Goal: Task Accomplishment & Management: Use online tool/utility

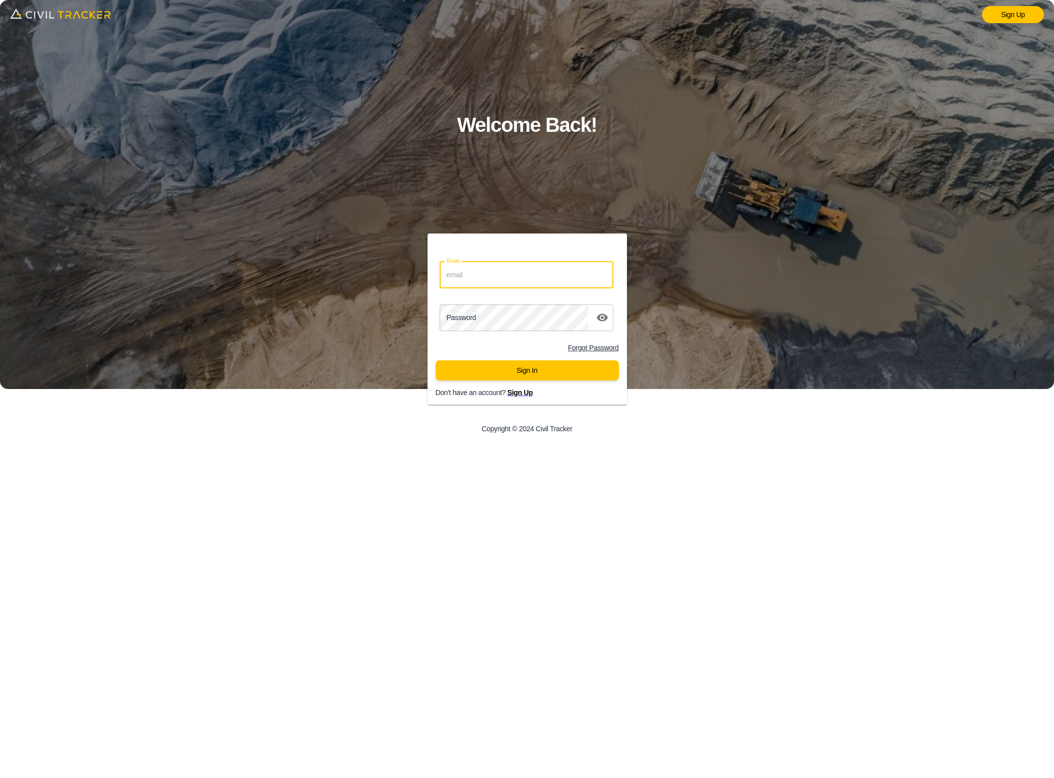
click at [518, 272] on input "Email" at bounding box center [526, 275] width 174 height 27
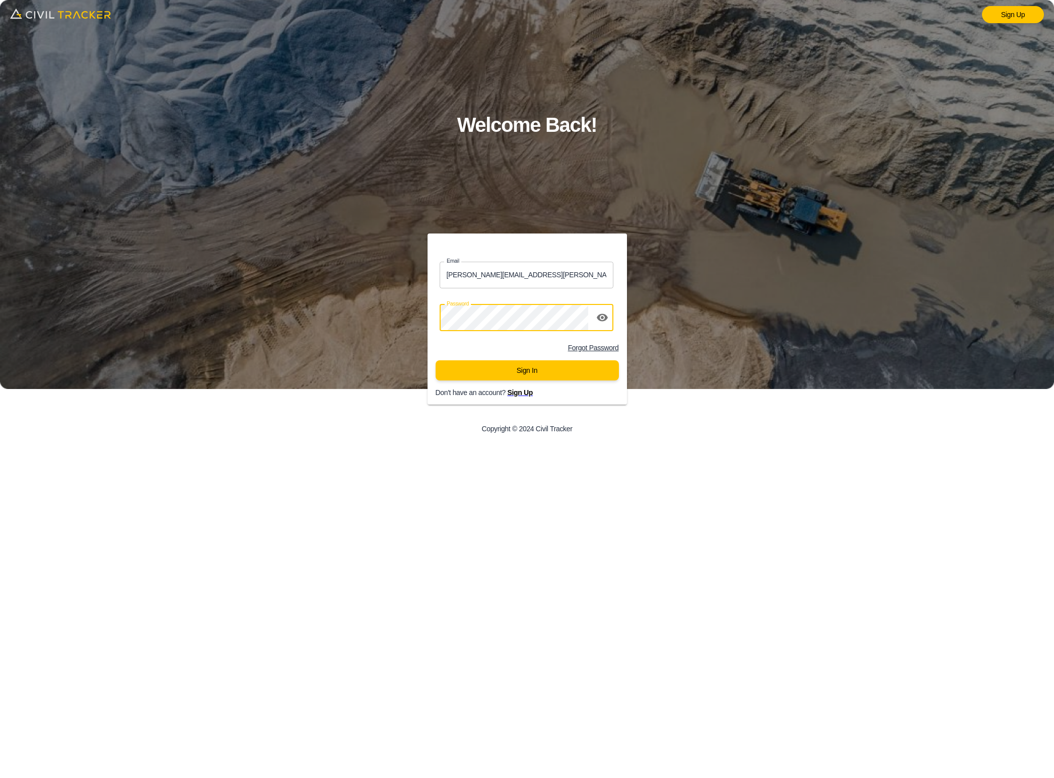
drag, startPoint x: 530, startPoint y: 278, endPoint x: 525, endPoint y: 277, distance: 5.1
click at [525, 277] on input "andrew.tucek@gmail.com" at bounding box center [526, 275] width 174 height 27
drag, startPoint x: 526, startPoint y: 277, endPoint x: 396, endPoint y: 274, distance: 129.9
click at [396, 274] on div "Email andrew.tucek@gmail.com Email Password password Forgot Password Sign In Do…" at bounding box center [526, 339] width 421 height 210
paste input "lucas.musil"
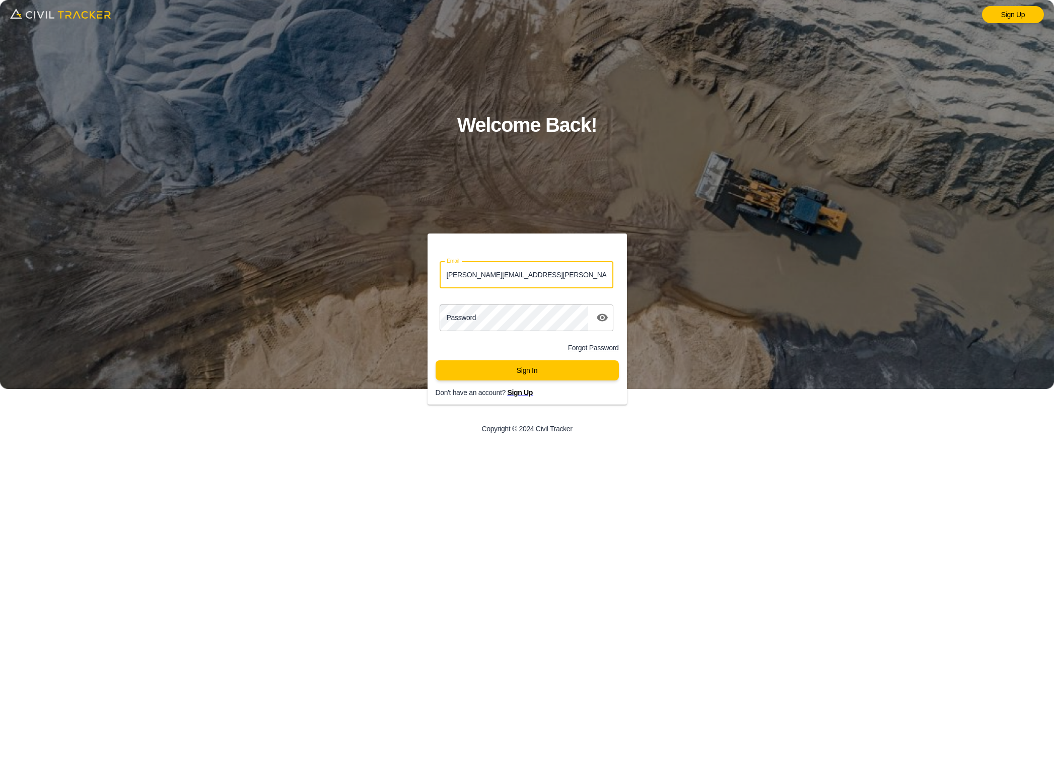
type input "lucas.musilek@gmail.com"
click at [531, 365] on button "Sign In" at bounding box center [526, 370] width 183 height 20
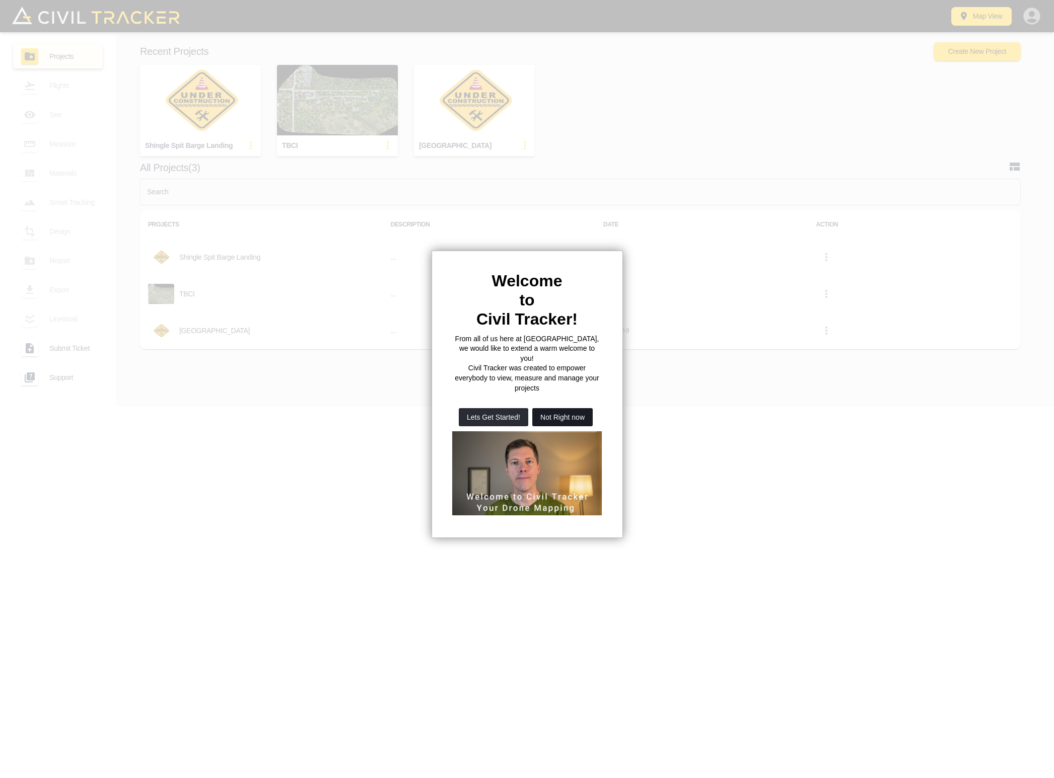
click at [558, 408] on button "Not Right now" at bounding box center [562, 417] width 60 height 18
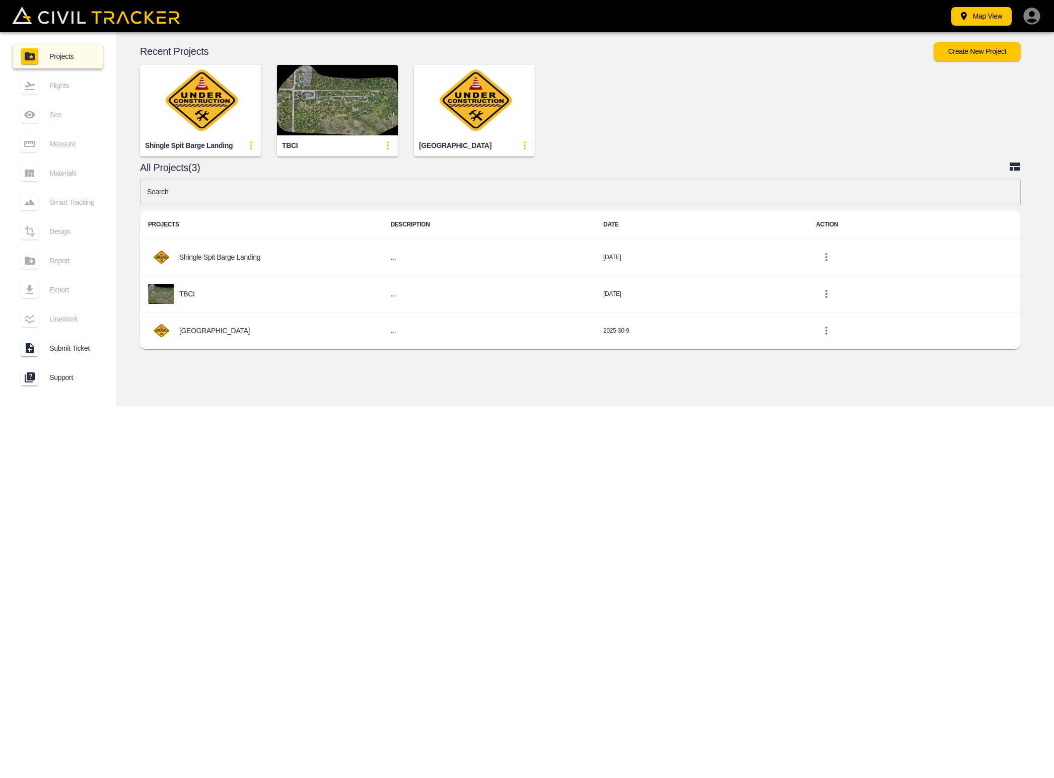
click at [349, 120] on img "button" at bounding box center [337, 100] width 121 height 70
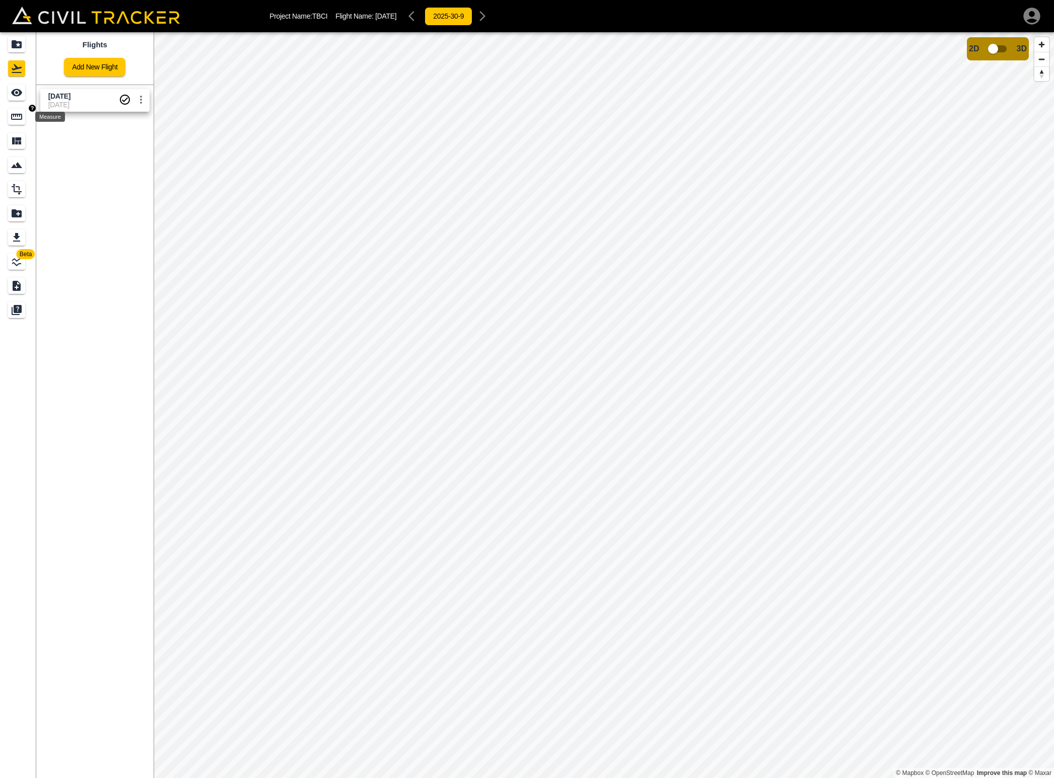
click at [15, 115] on icon "Measure" at bounding box center [17, 117] width 12 height 12
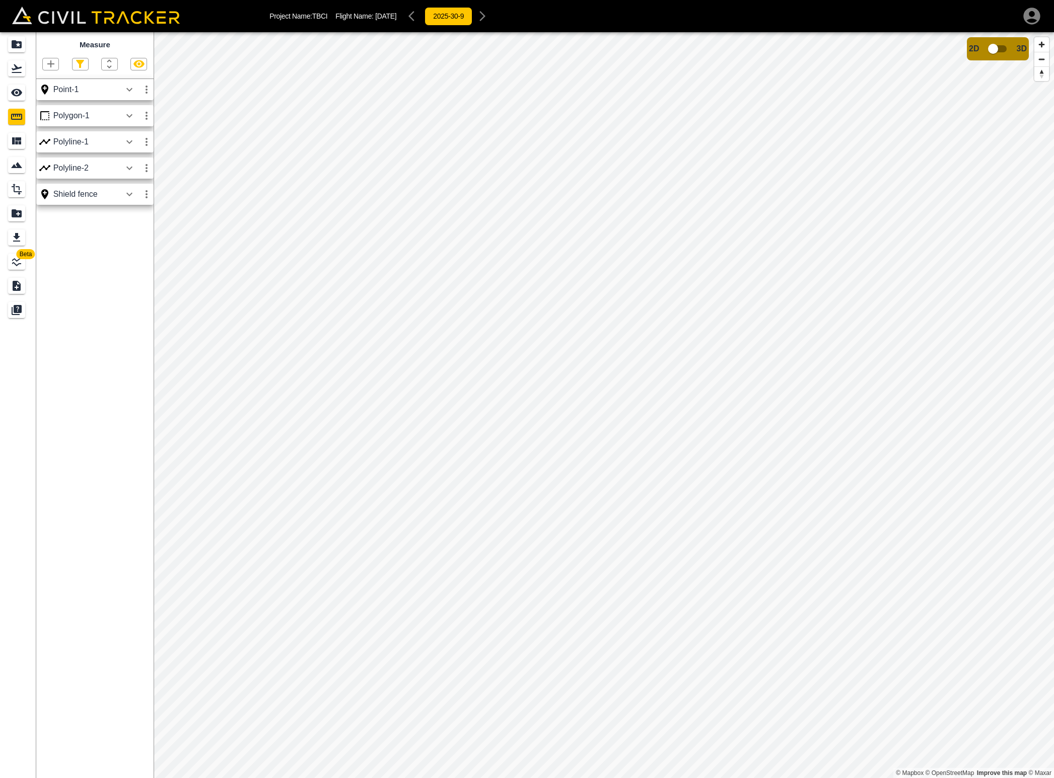
click at [145, 140] on icon "button" at bounding box center [146, 142] width 12 height 12
click at [135, 195] on h6 "Delete" at bounding box center [137, 196] width 20 height 6
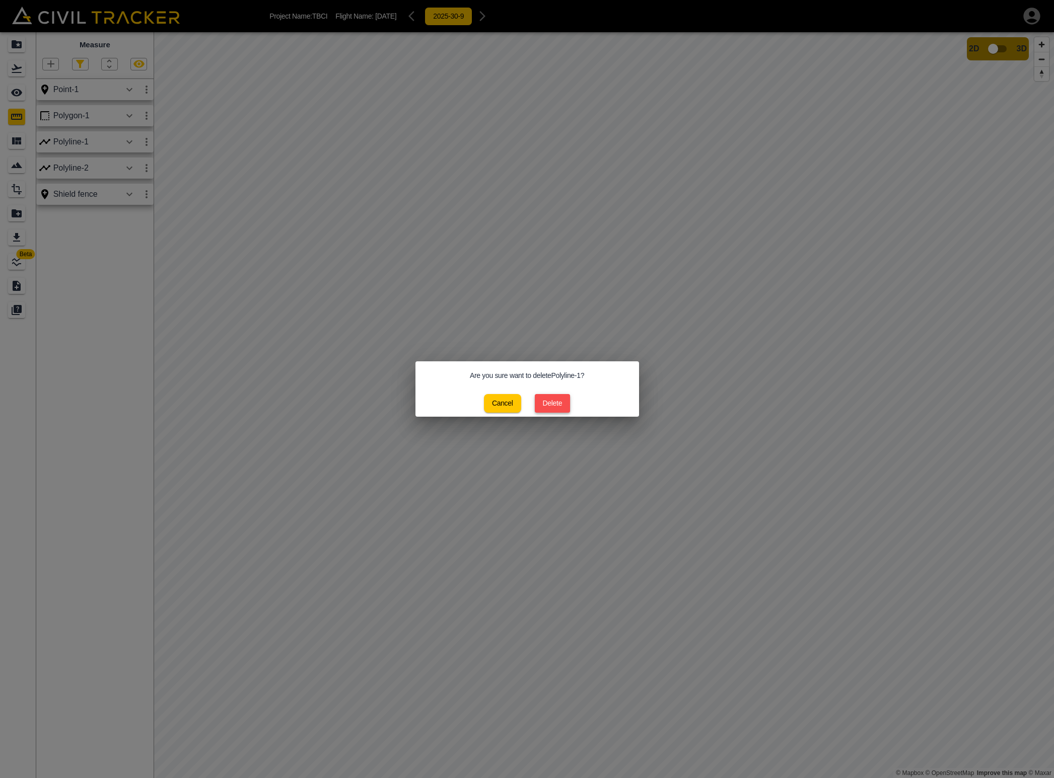
click at [555, 406] on button "Delete" at bounding box center [553, 403] width 36 height 19
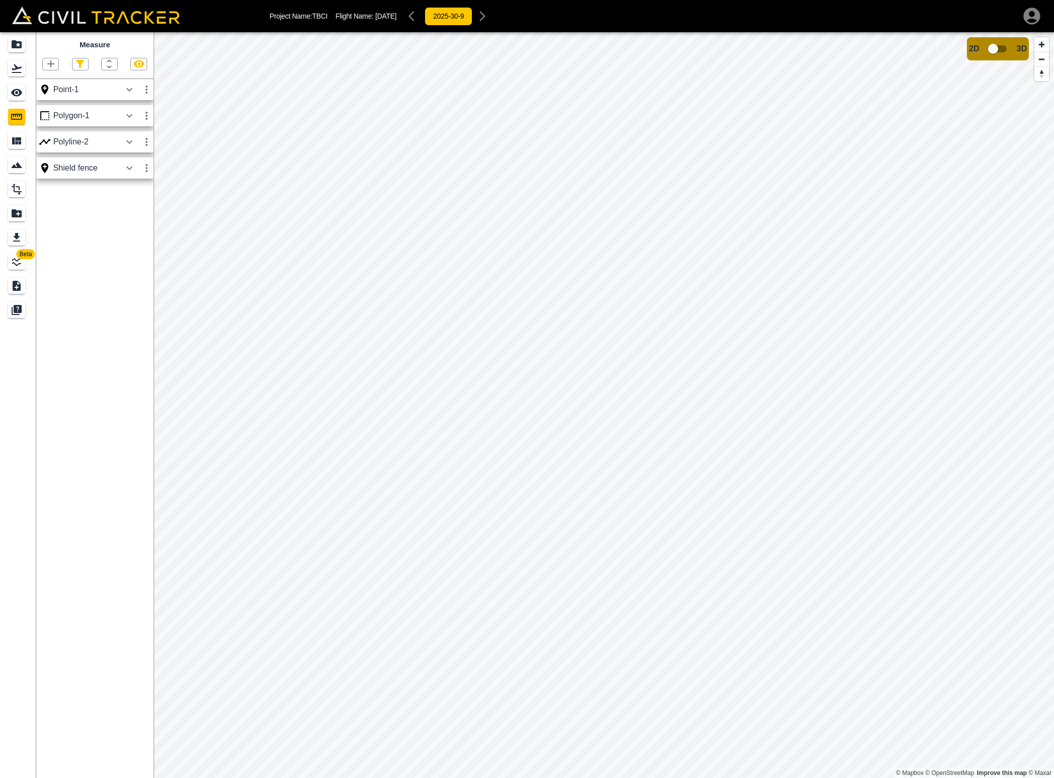
click at [146, 141] on icon "button" at bounding box center [146, 142] width 2 height 8
click at [136, 196] on h6 "Delete" at bounding box center [137, 196] width 20 height 6
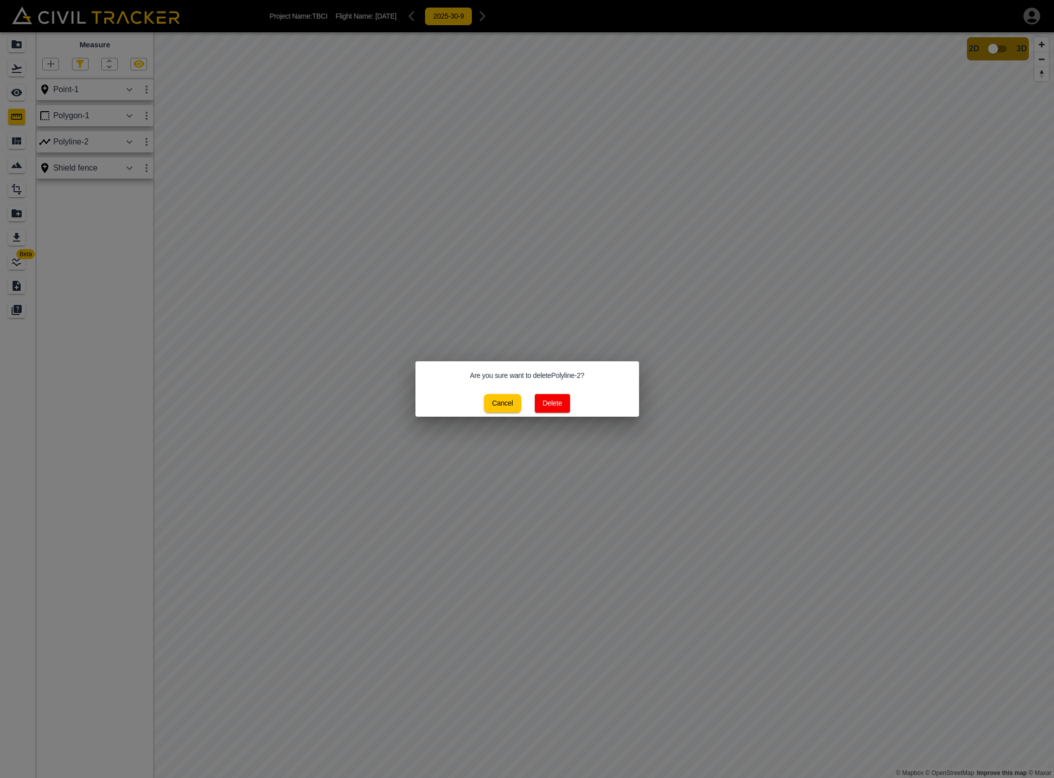
drag, startPoint x: 555, startPoint y: 405, endPoint x: 549, endPoint y: 404, distance: 5.6
click at [553, 405] on button "Delete" at bounding box center [553, 403] width 36 height 19
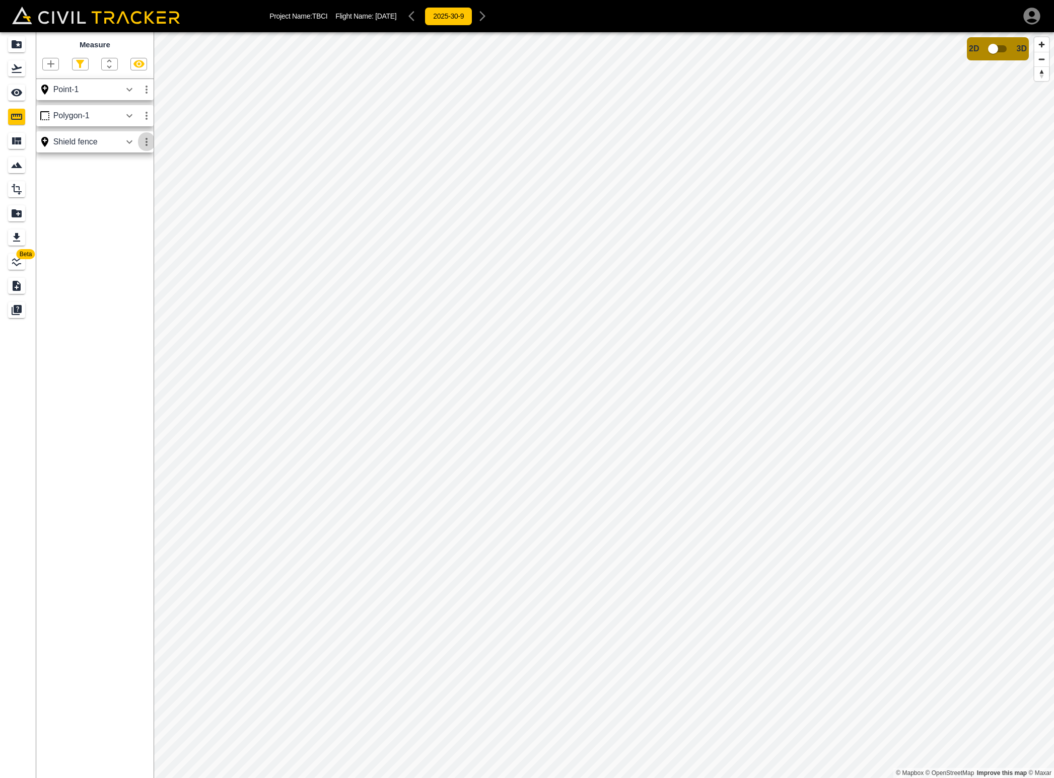
click at [150, 146] on icon "button" at bounding box center [146, 142] width 12 height 12
click at [139, 190] on li "Delete" at bounding box center [123, 196] width 64 height 16
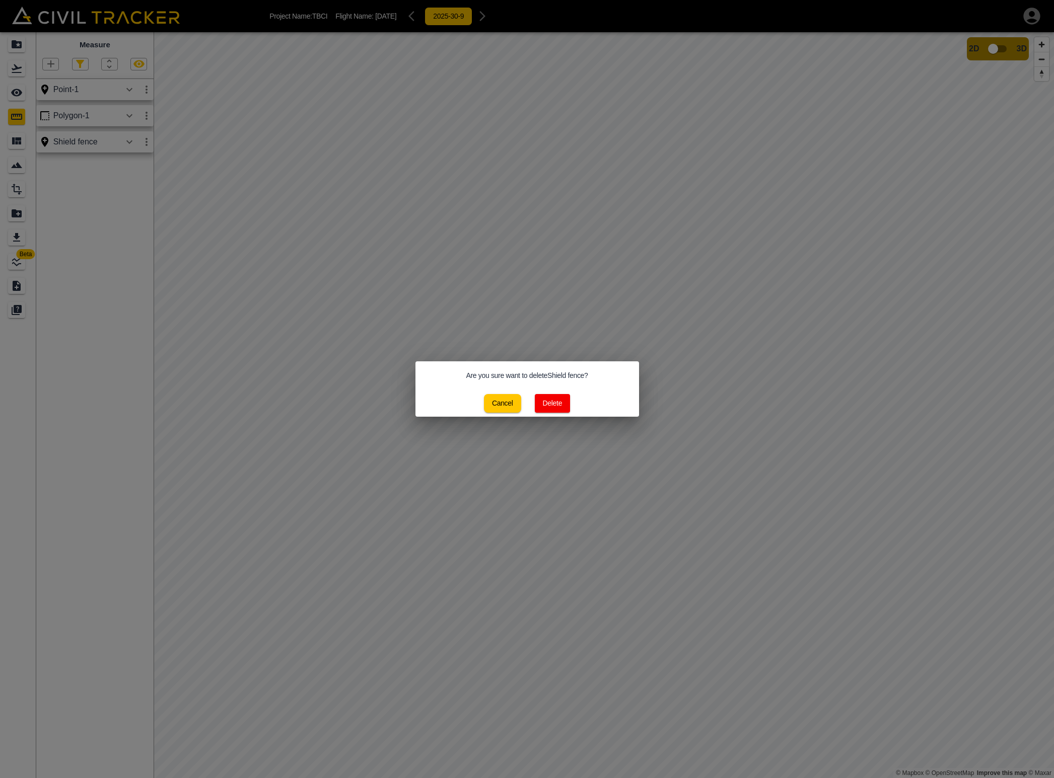
click at [557, 400] on button "Delete" at bounding box center [553, 403] width 36 height 19
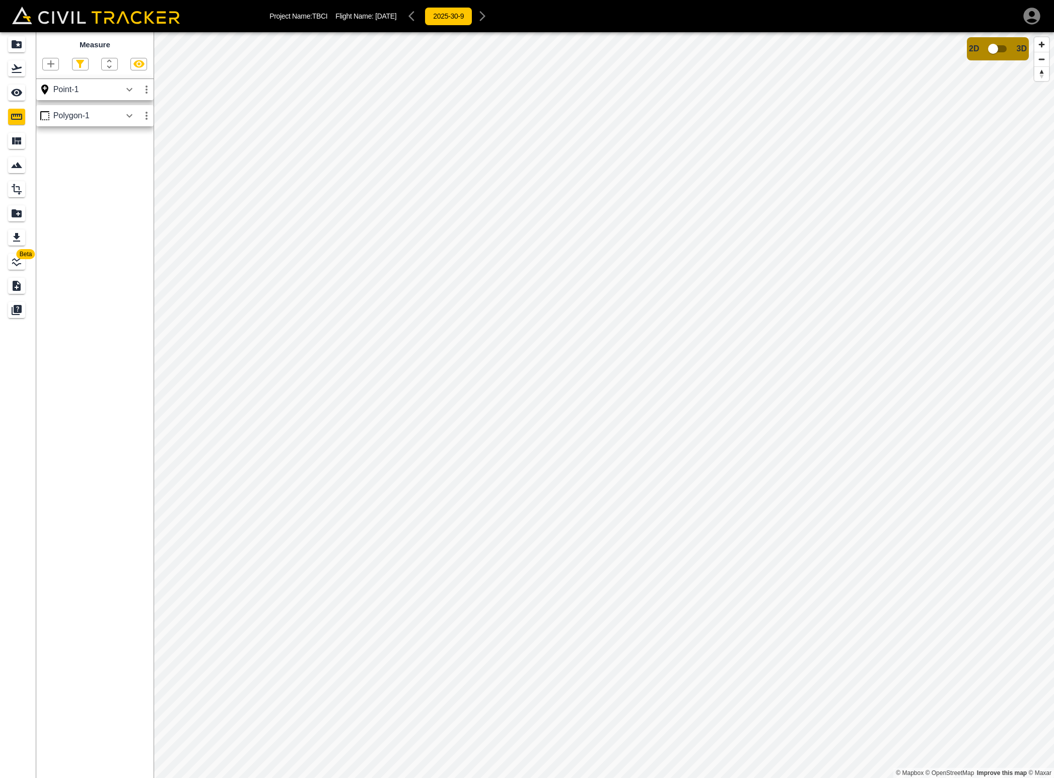
click at [152, 95] on button "button" at bounding box center [146, 90] width 17 height 20
click at [133, 144] on h6 "Delete" at bounding box center [137, 144] width 20 height 6
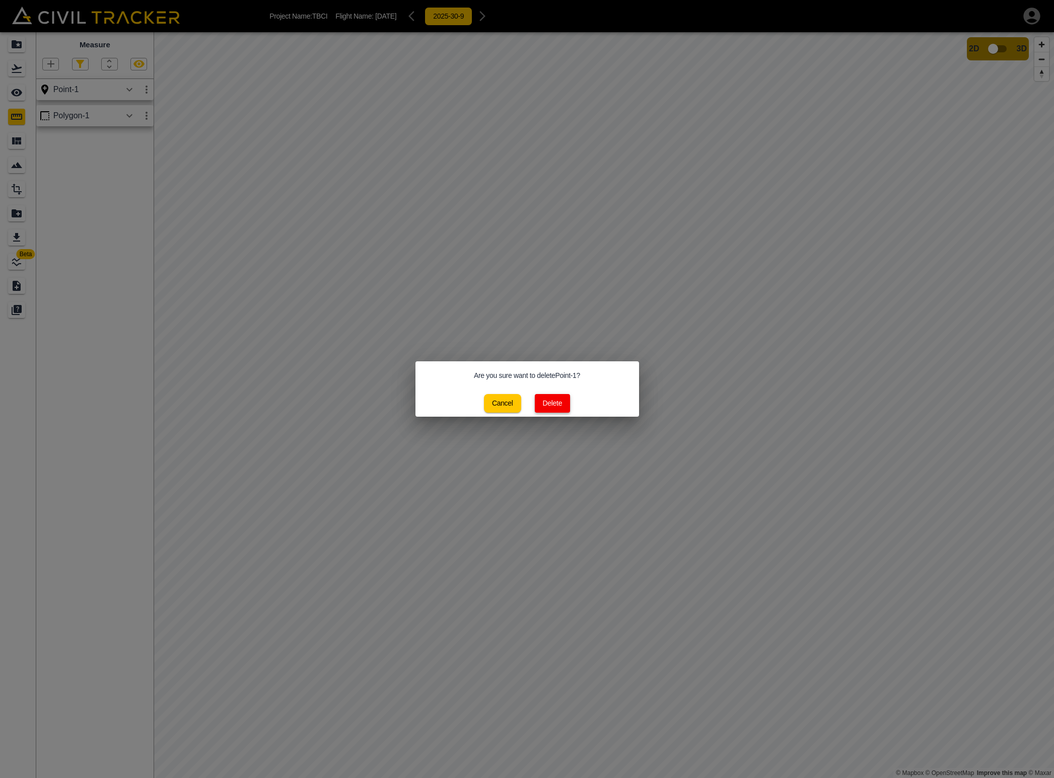
click at [552, 397] on button "Delete" at bounding box center [553, 403] width 36 height 19
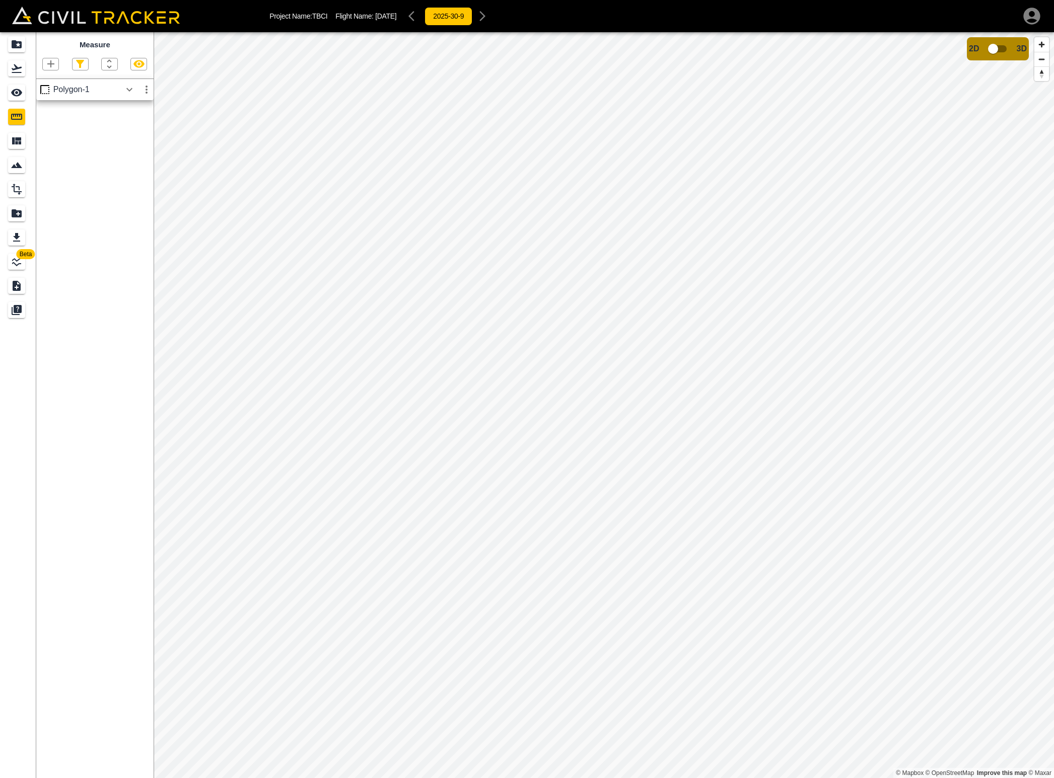
click at [123, 90] on icon "button" at bounding box center [129, 90] width 12 height 12
click at [125, 89] on icon "button" at bounding box center [129, 90] width 12 height 12
click at [150, 92] on icon "button" at bounding box center [146, 90] width 12 height 12
click at [128, 138] on li "Delete" at bounding box center [123, 144] width 64 height 16
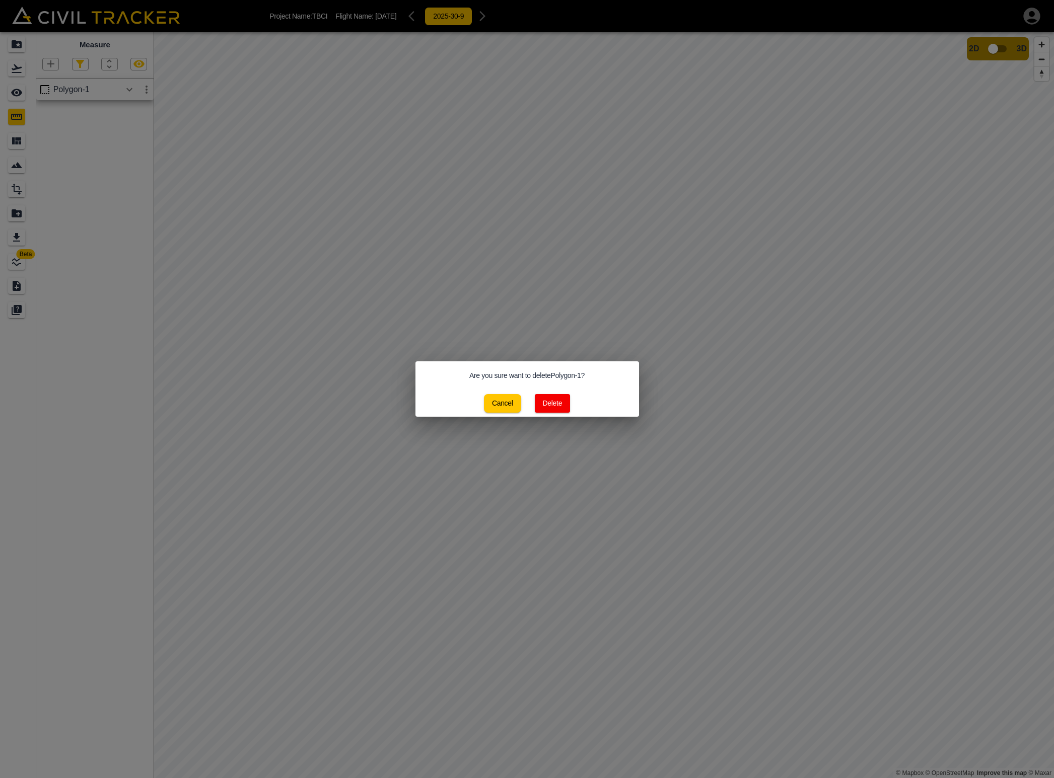
click at [554, 402] on button "Delete" at bounding box center [553, 403] width 36 height 19
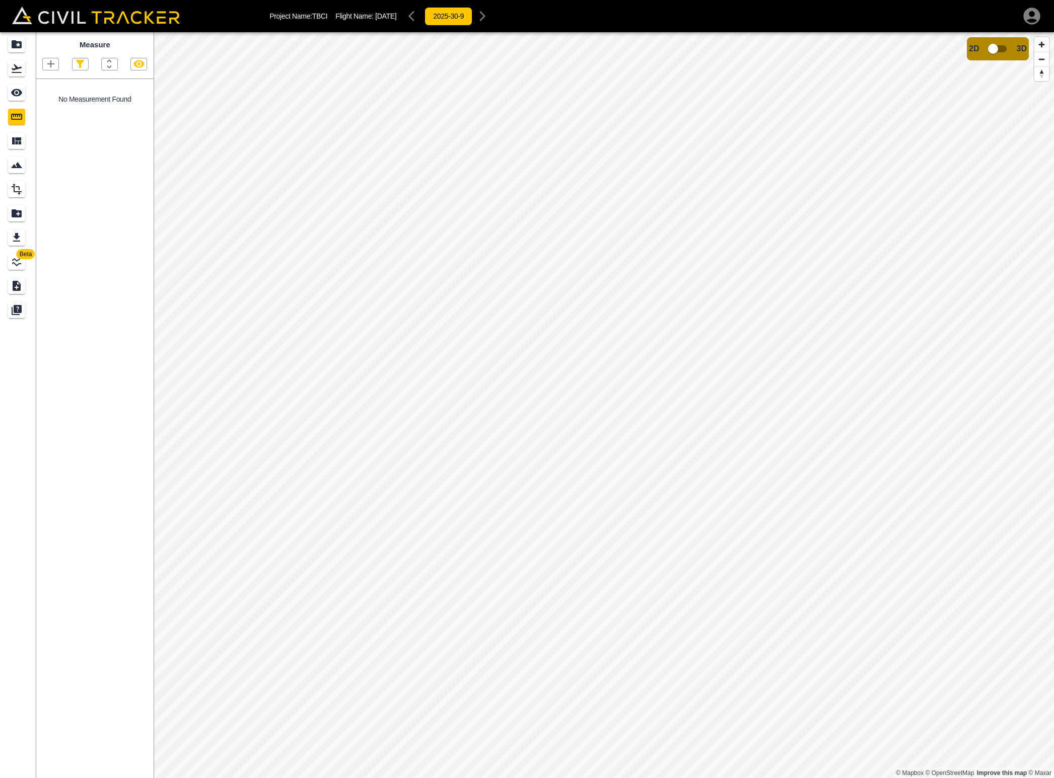
click at [56, 63] on icon "button" at bounding box center [51, 64] width 12 height 12
click at [53, 97] on p "Polyline" at bounding box center [47, 97] width 23 height 8
click at [110, 289] on div "Beta Measure No Measurement Found © Mapbox © OpenStreetMap Improve this map © M…" at bounding box center [527, 405] width 1054 height 746
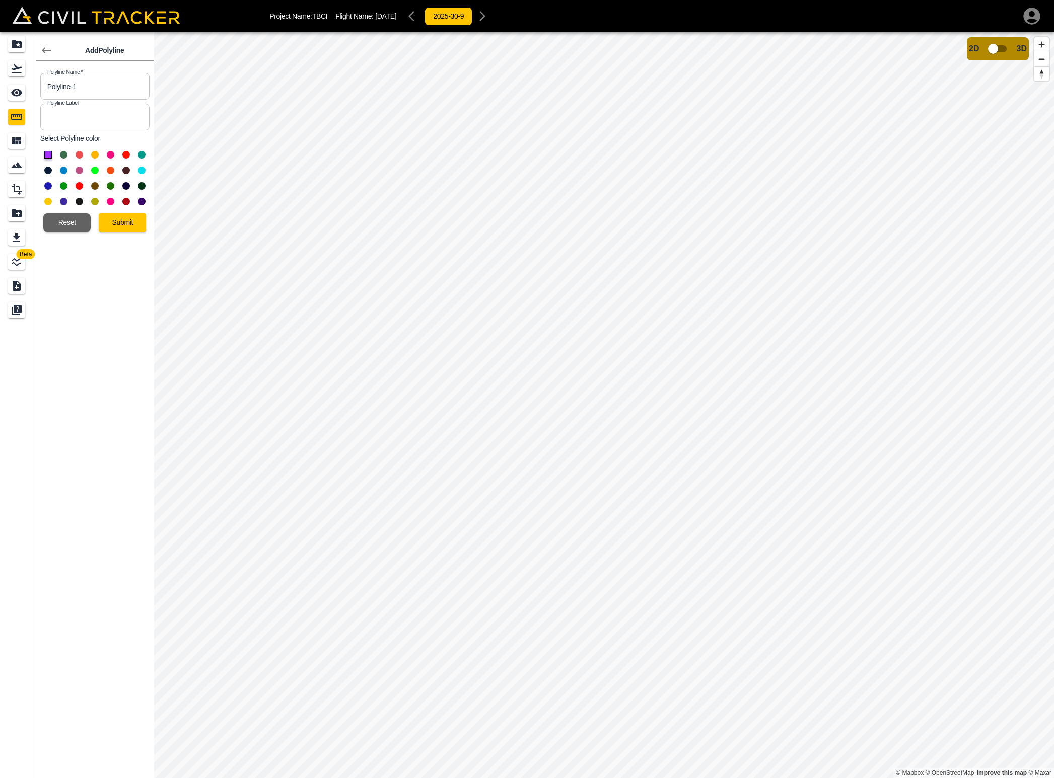
click at [49, 153] on button at bounding box center [48, 155] width 8 height 8
click at [49, 155] on button at bounding box center [48, 155] width 8 height 8
drag, startPoint x: 84, startPoint y: 93, endPoint x: 9, endPoint y: 90, distance: 74.6
click at [9, 90] on div "Beta Add Polyline Polyline Name   * Polyline-1 Polyline Name * Polyline Label P…" at bounding box center [77, 405] width 154 height 746
type input "Shield Rd fence"
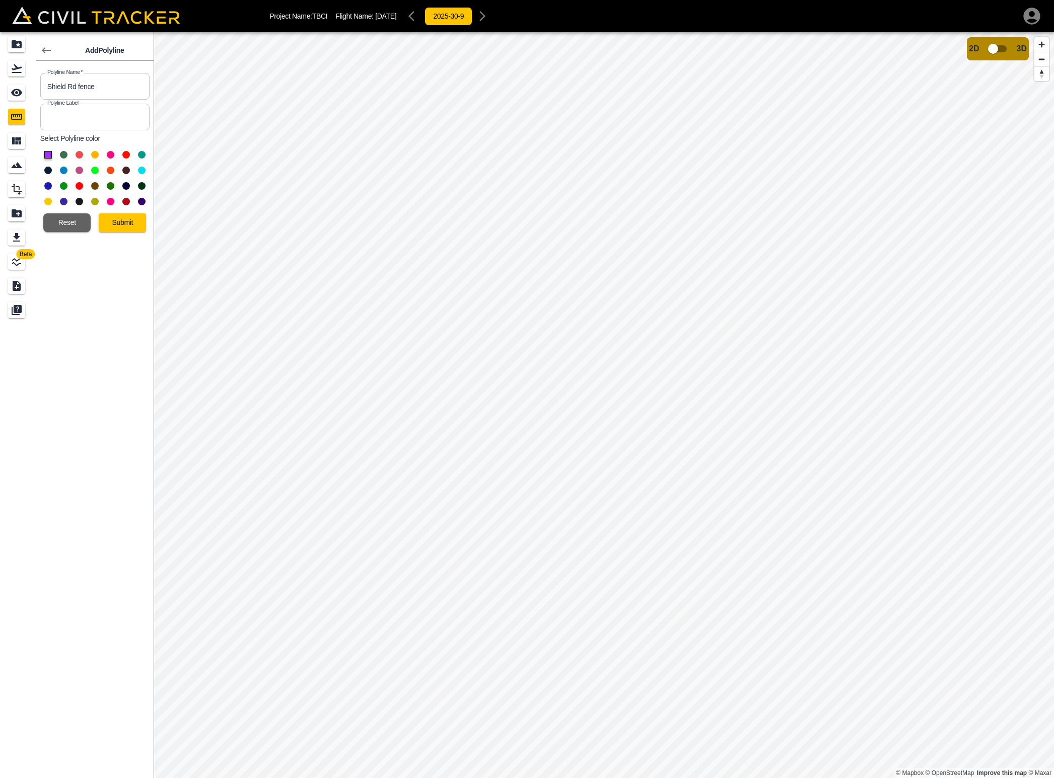
click at [46, 153] on button at bounding box center [48, 155] width 8 height 8
click at [125, 224] on button "Submit" at bounding box center [122, 222] width 47 height 19
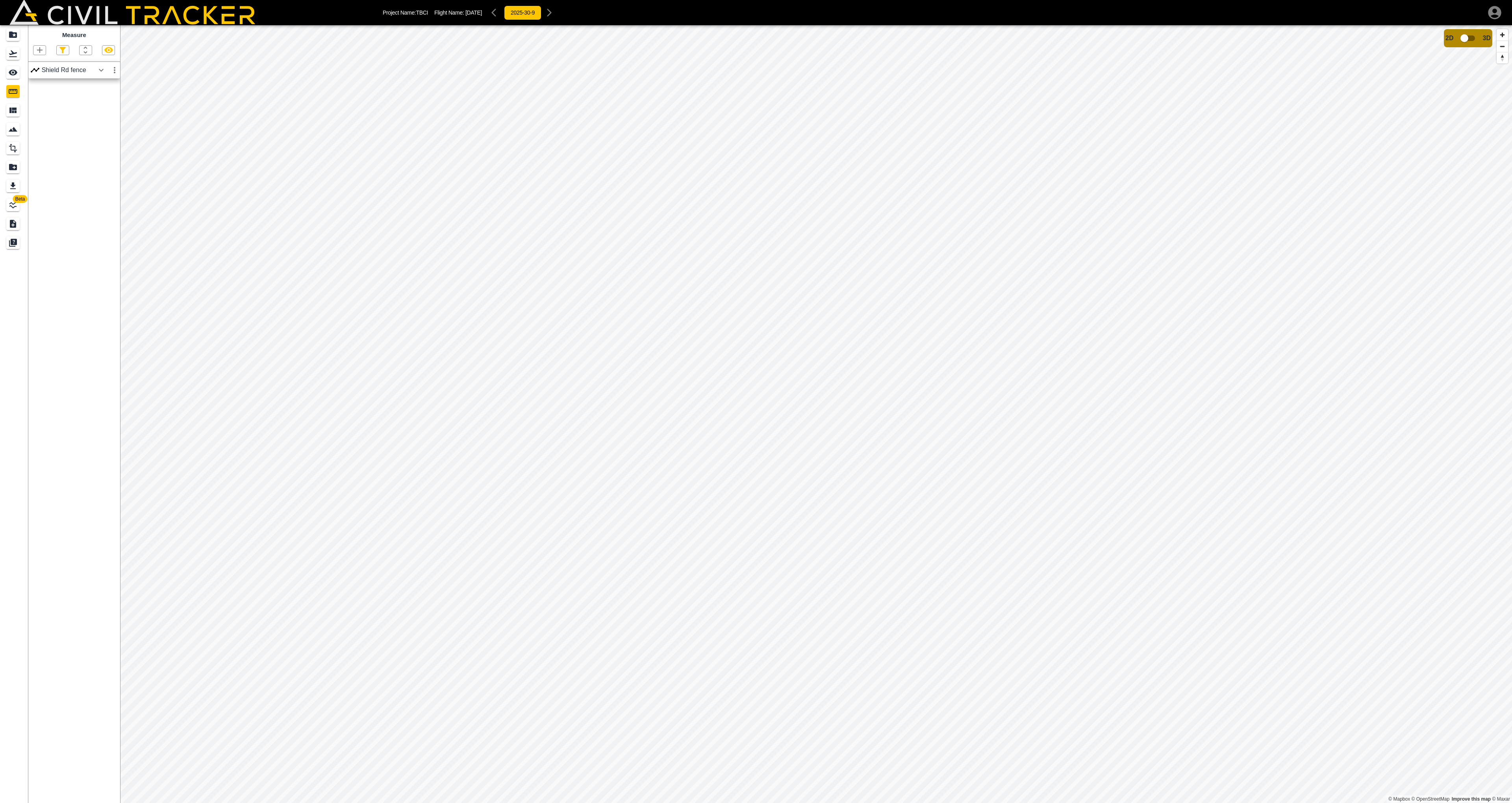
click at [101, 70] on icon "button" at bounding box center [101, 70] width 5 height 3
click at [87, 138] on button "View Profile" at bounding box center [74, 136] width 49 height 13
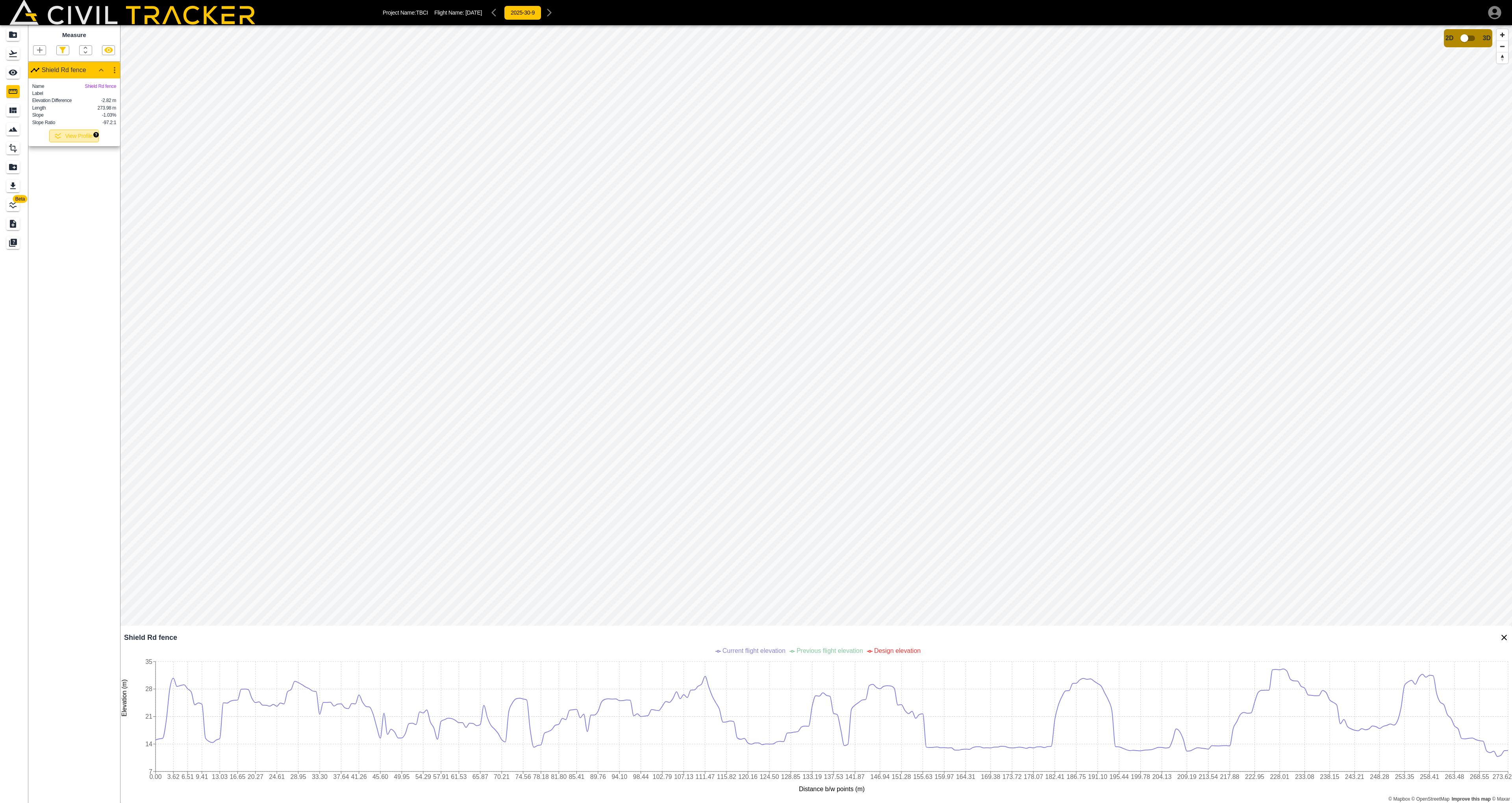
click at [87, 138] on button "View Profile" at bounding box center [74, 136] width 49 height 13
click at [115, 71] on icon "button" at bounding box center [114, 70] width 9 height 9
click at [102, 104] on li "Edit" at bounding box center [96, 100] width 50 height 13
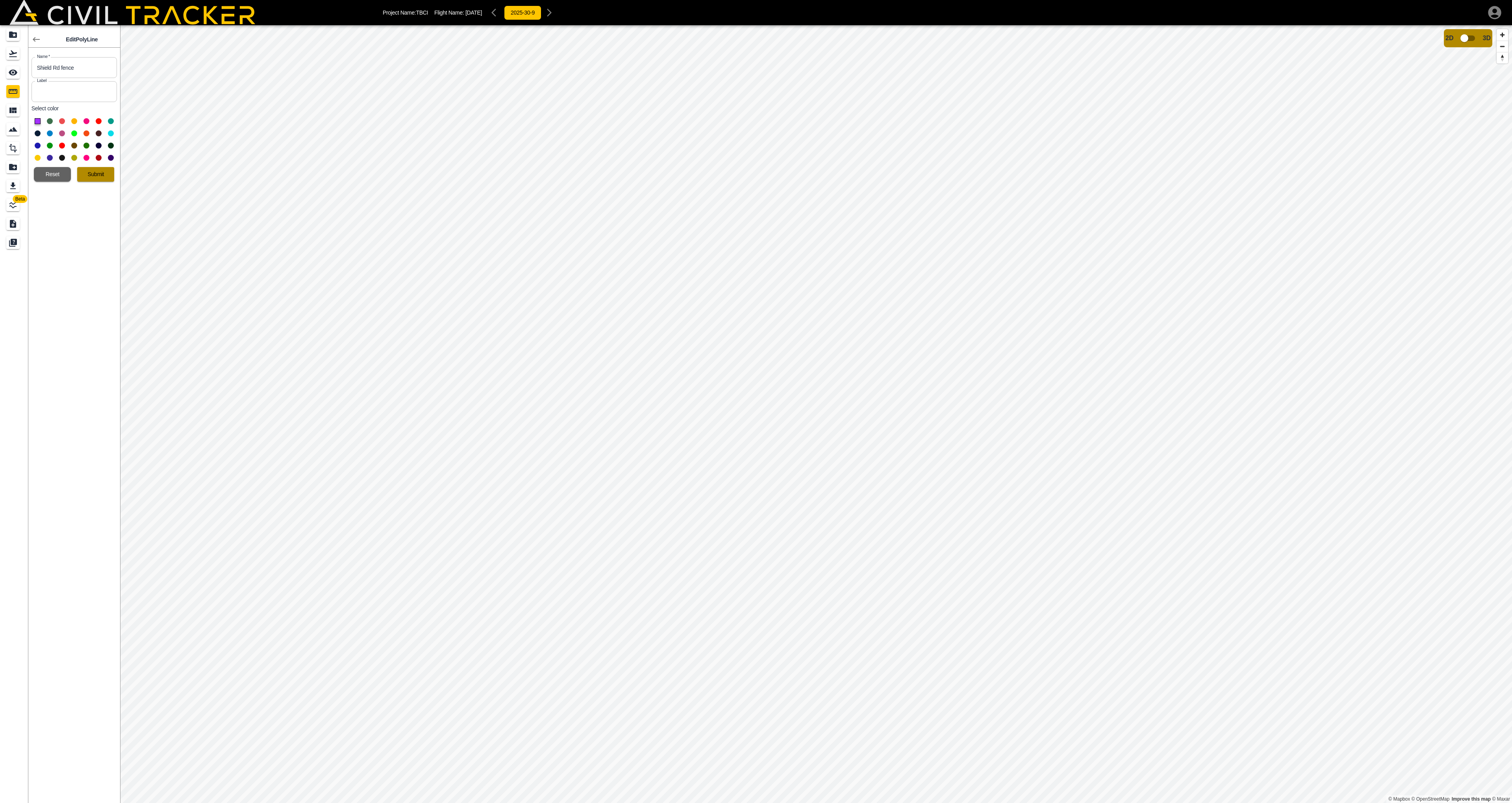
click at [89, 171] on button "Submit" at bounding box center [95, 174] width 37 height 15
click at [113, 69] on icon "button" at bounding box center [114, 70] width 9 height 9
click at [105, 98] on h6 "Edit" at bounding box center [107, 100] width 16 height 5
click at [92, 170] on button "Submit" at bounding box center [95, 174] width 37 height 15
click at [38, 50] on icon "button" at bounding box center [39, 49] width 5 height 5
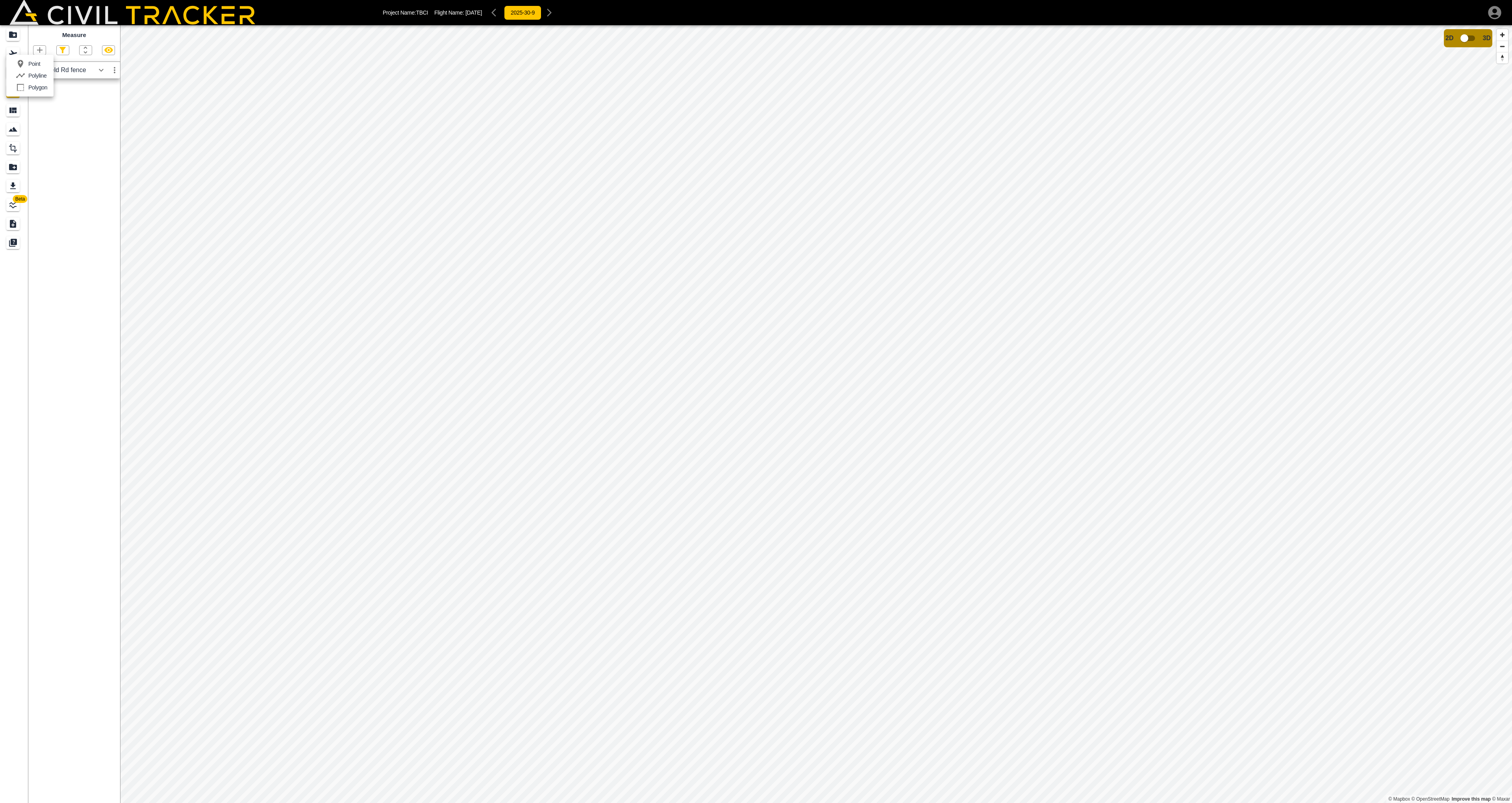
click at [41, 74] on p "Polyline" at bounding box center [37, 76] width 18 height 6
click at [38, 121] on button at bounding box center [38, 121] width 6 height 6
drag, startPoint x: 75, startPoint y: 71, endPoint x: 31, endPoint y: 68, distance: 44.1
click at [31, 68] on input "Polyline-2" at bounding box center [74, 67] width 85 height 21
type input "Central fence"
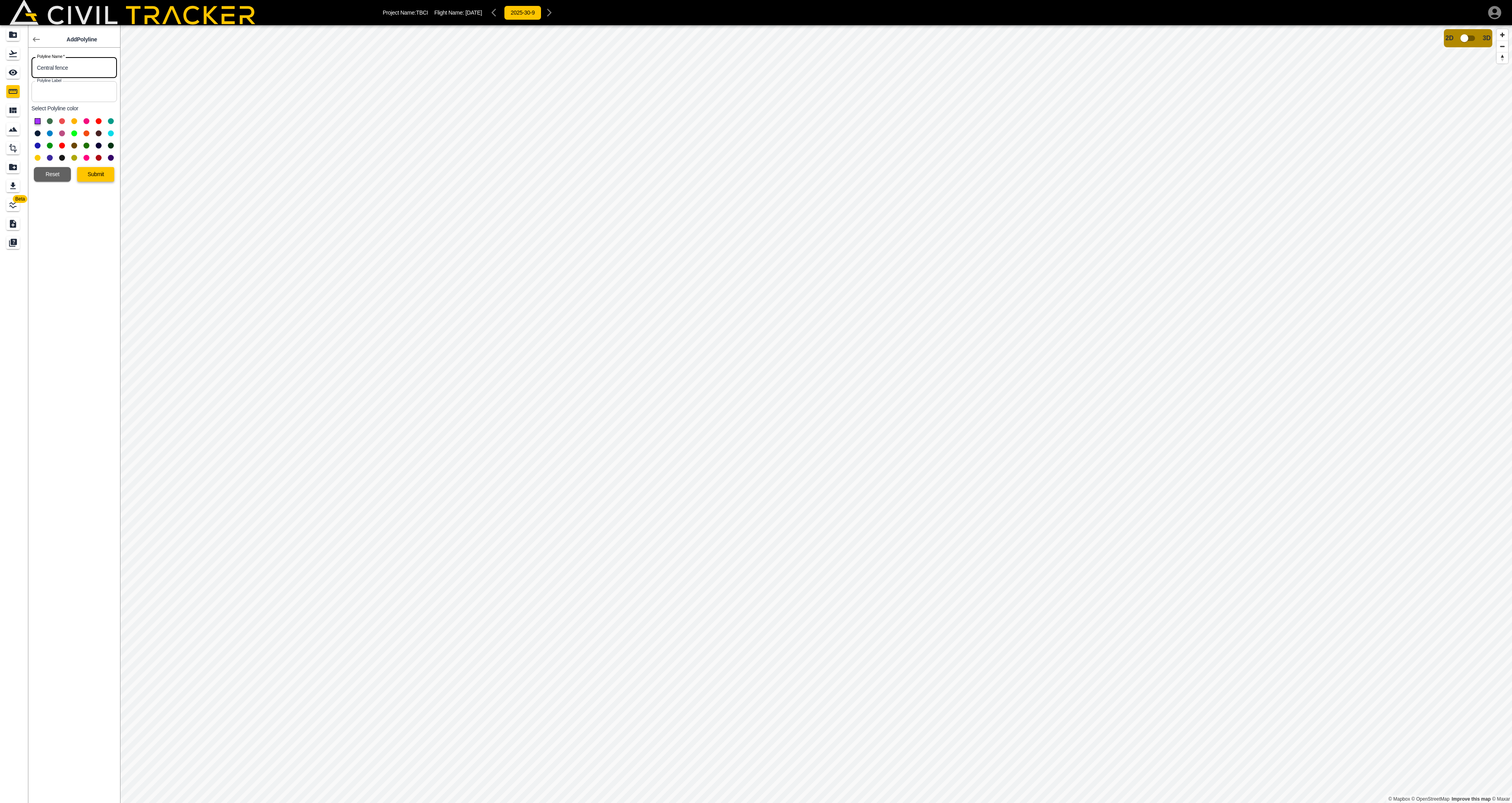
click at [104, 171] on button "Submit" at bounding box center [95, 174] width 37 height 15
click at [102, 73] on icon "button" at bounding box center [101, 70] width 9 height 9
click at [105, 90] on icon "button" at bounding box center [101, 91] width 9 height 9
click at [113, 70] on icon "button" at bounding box center [114, 70] width 9 height 9
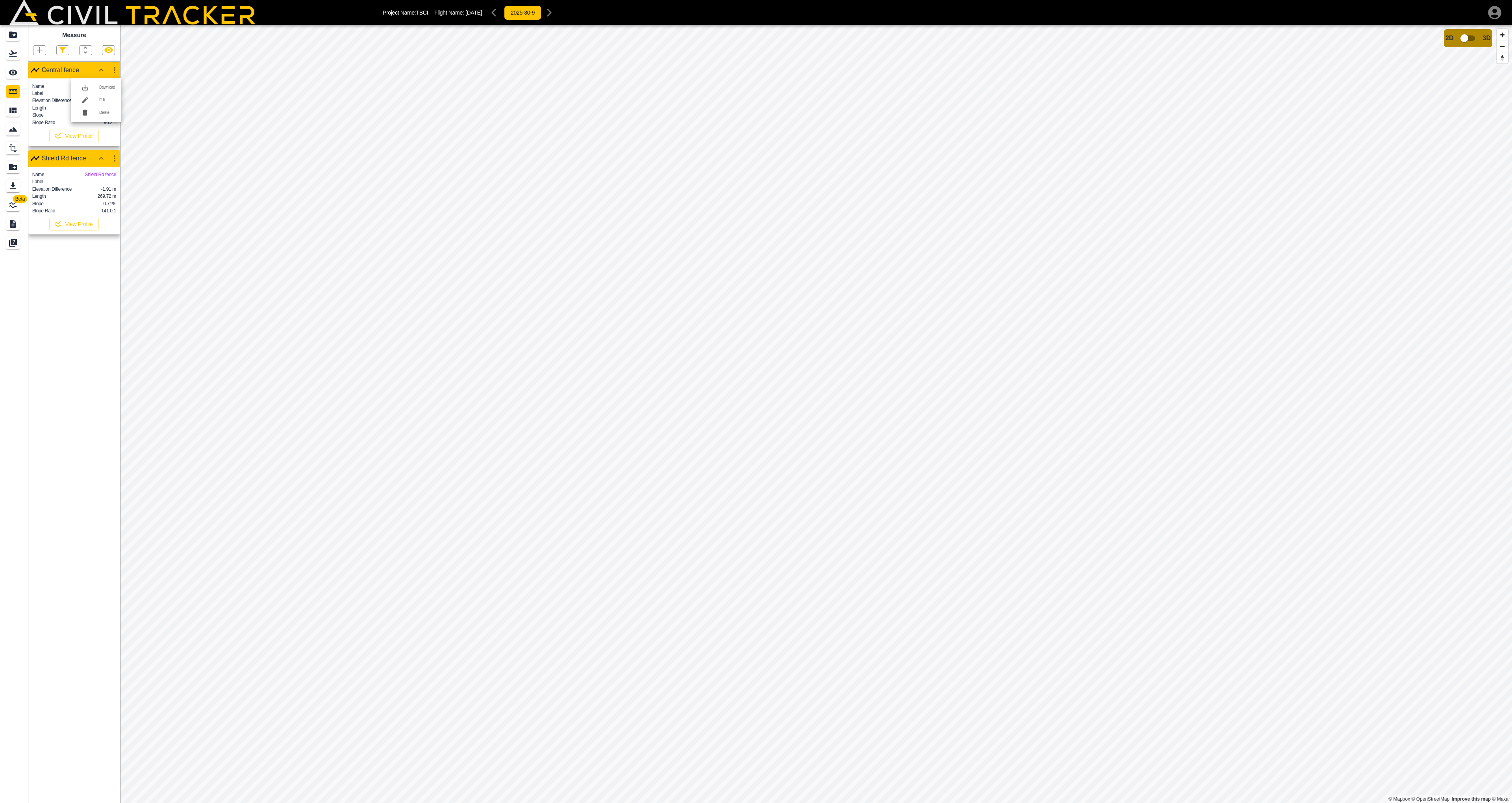
click at [106, 96] on li "Edit" at bounding box center [96, 100] width 50 height 13
click at [106, 181] on button "Submit" at bounding box center [95, 174] width 37 height 15
click at [104, 71] on icon "button" at bounding box center [101, 70] width 9 height 9
click at [110, 67] on icon "button" at bounding box center [114, 70] width 9 height 9
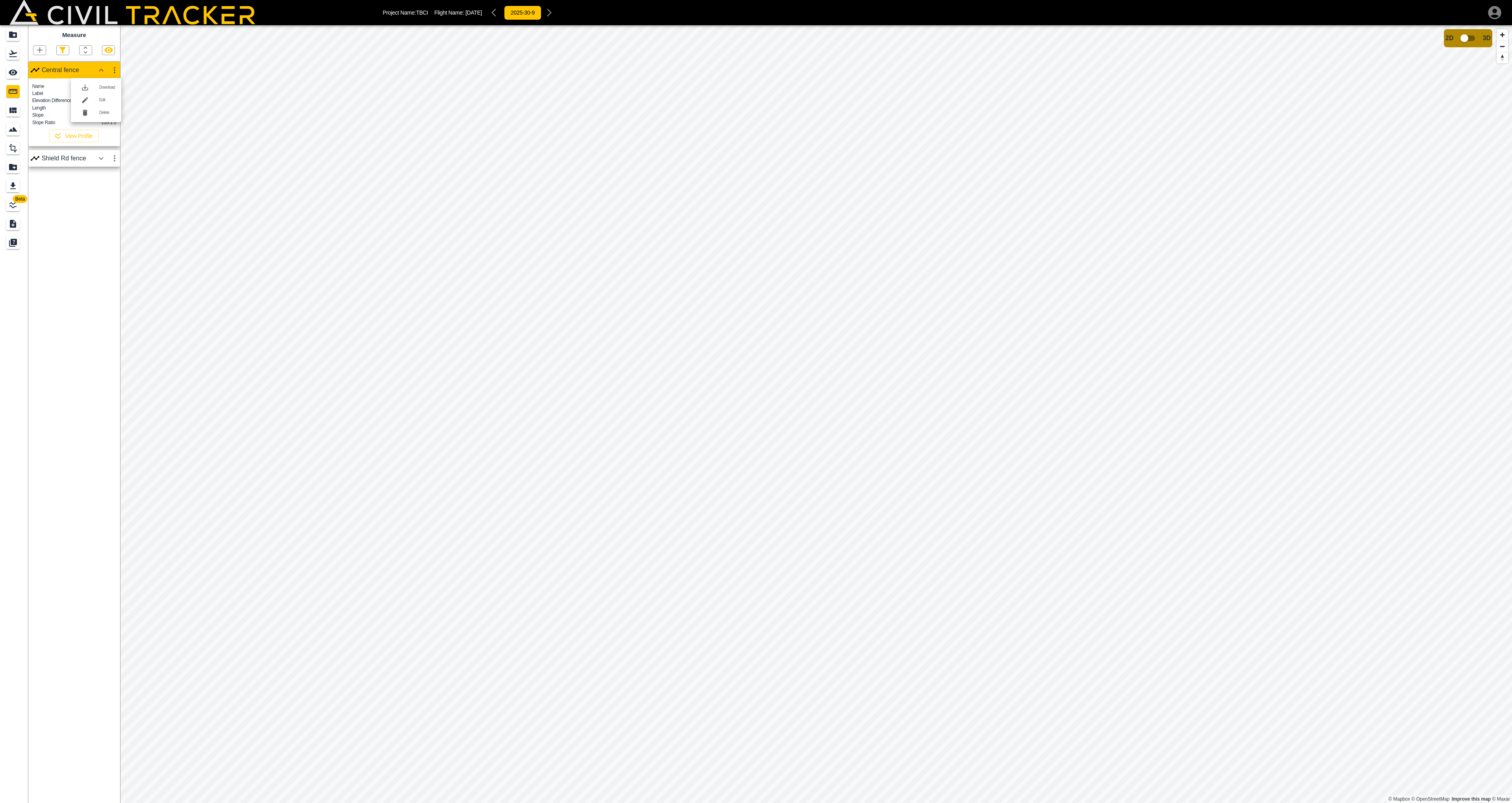
click at [104, 98] on h6 "Edit" at bounding box center [107, 100] width 16 height 5
click at [36, 40] on icon "button" at bounding box center [36, 39] width 9 height 9
click at [87, 50] on icon "button" at bounding box center [85, 50] width 9 height 9
click at [87, 50] on div at bounding box center [756, 402] width 1512 height 803
click at [66, 51] on icon "button" at bounding box center [63, 50] width 9 height 9
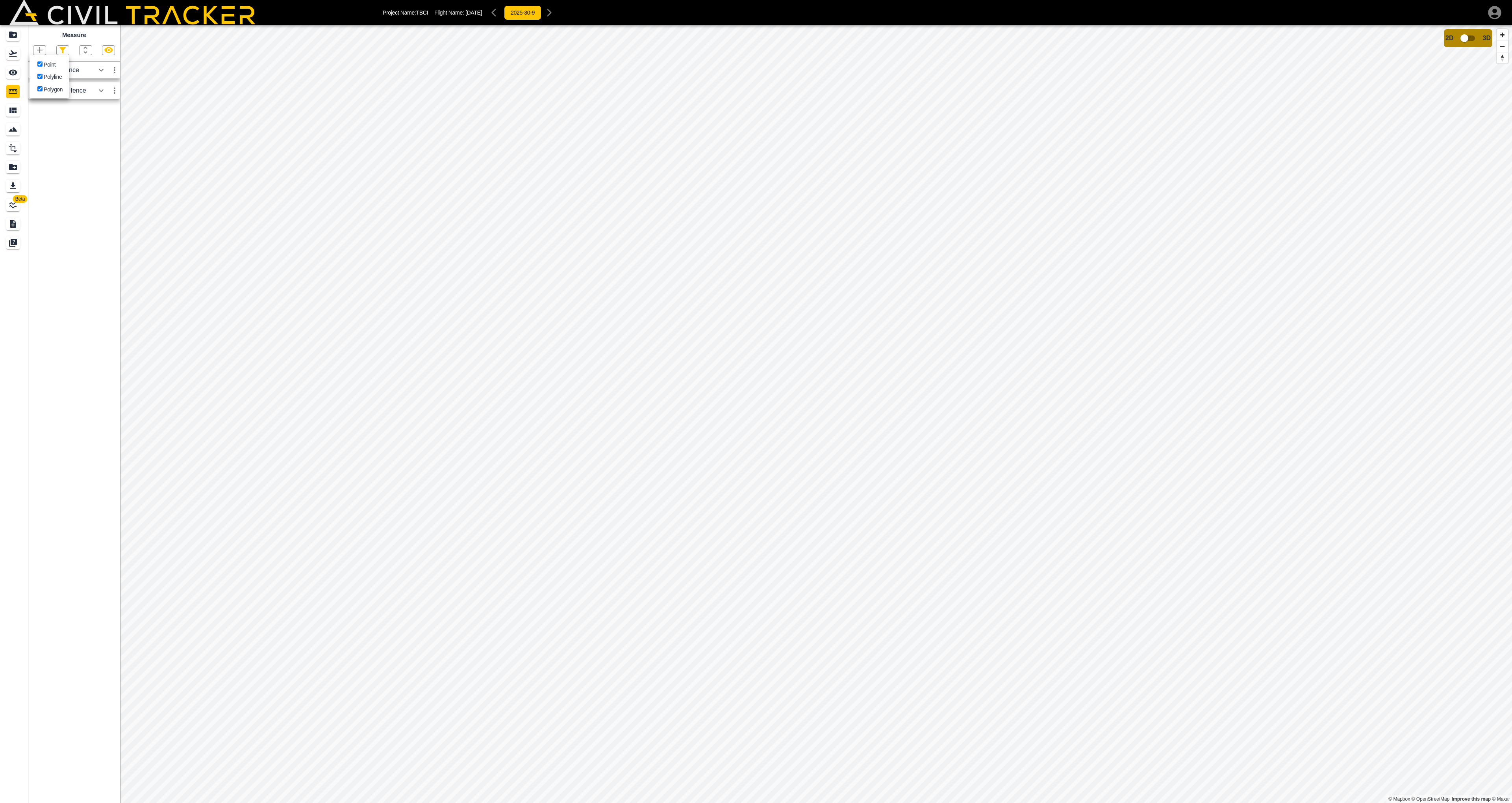
click at [66, 51] on div at bounding box center [756, 402] width 1512 height 803
click at [102, 49] on div at bounding box center [74, 50] width 92 height 10
click at [104, 49] on icon "button" at bounding box center [109, 50] width 9 height 9
click at [106, 49] on icon "button" at bounding box center [108, 50] width 9 height 8
click at [106, 49] on icon "button" at bounding box center [108, 50] width 9 height 6
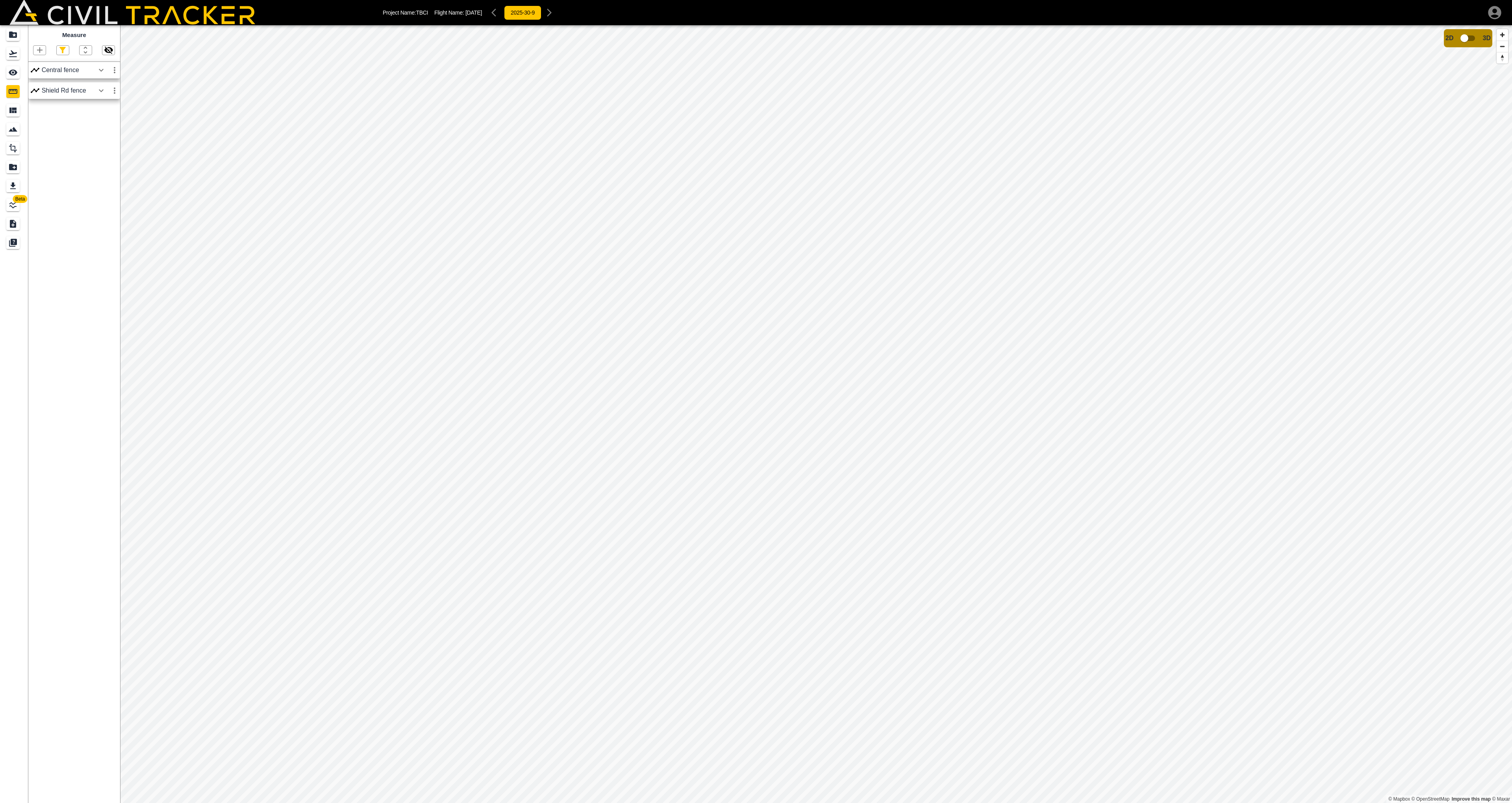
click at [106, 49] on icon "button" at bounding box center [108, 50] width 9 height 8
